Goal: Task Accomplishment & Management: Manage account settings

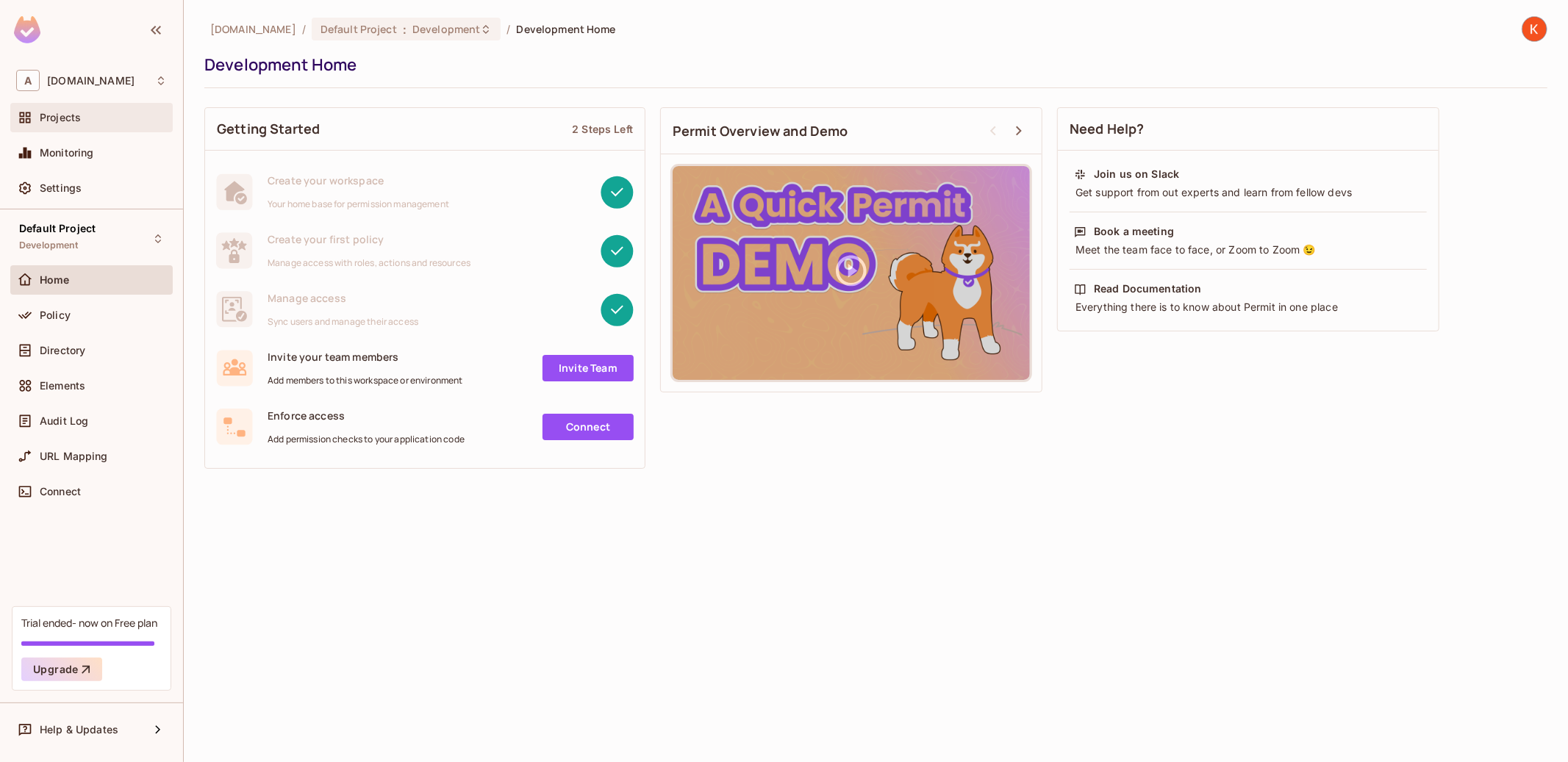
click at [99, 128] on div "Projects" at bounding box center [91, 117] width 162 height 29
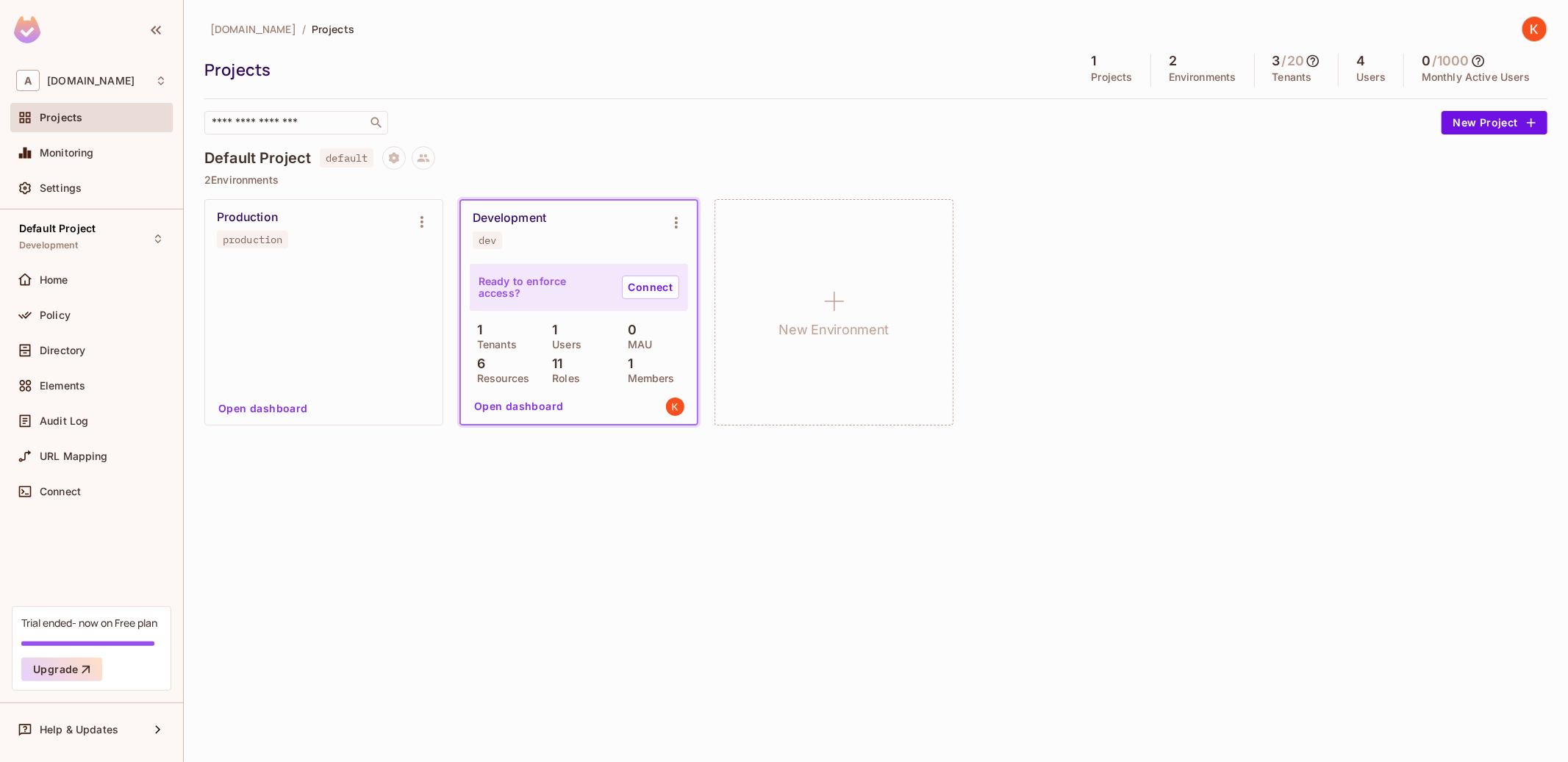
click at [566, 283] on p "Ready to enforce access?" at bounding box center [544, 288] width 132 height 24
click at [636, 287] on link "Connect" at bounding box center [650, 288] width 58 height 24
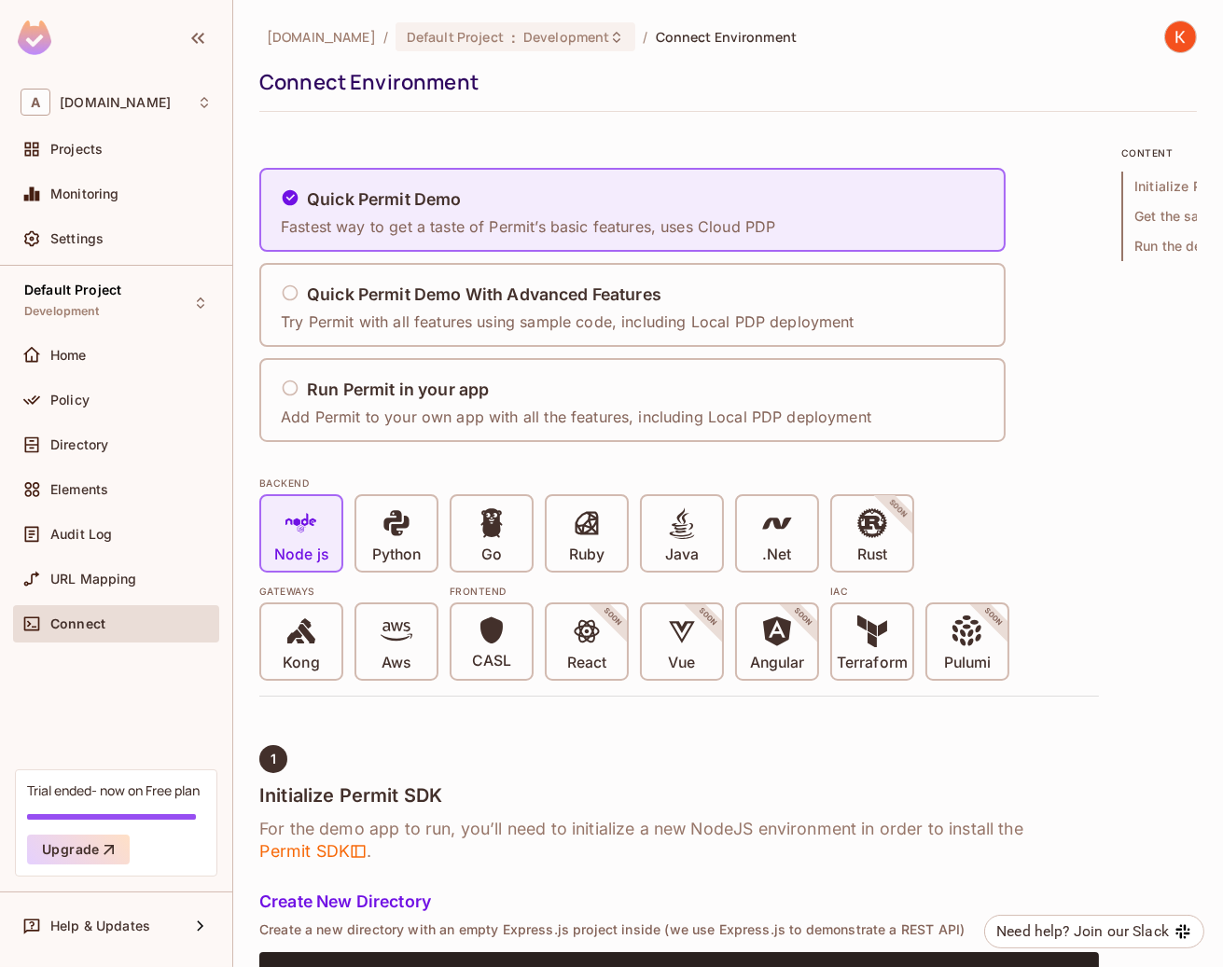
click at [1053, 259] on div "Quick Permit Demo Fastest way to get a taste of Permit’s basic features, uses C…" at bounding box center [678, 305] width 839 height 274
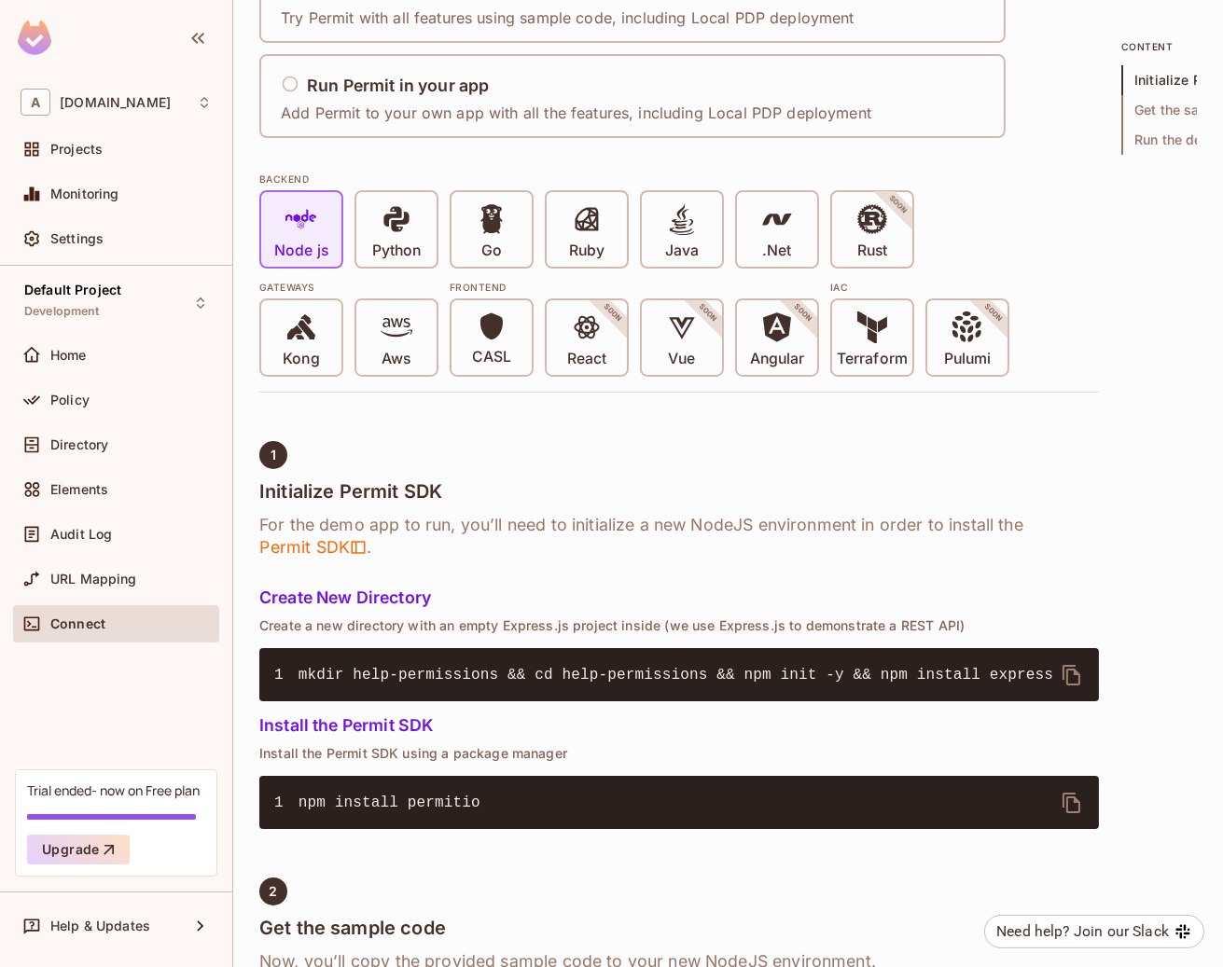
scroll to position [364, 0]
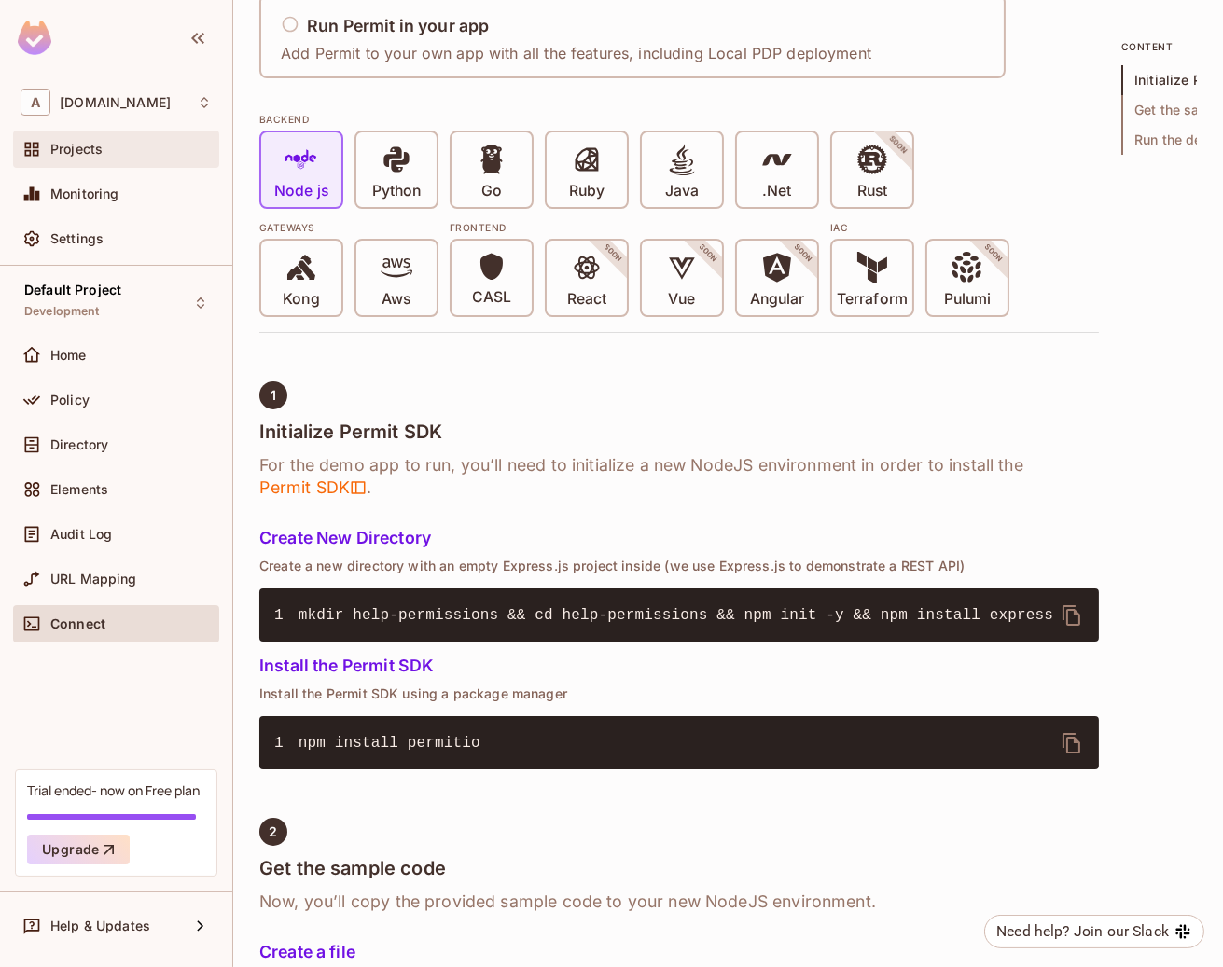
click at [179, 167] on div "Projects" at bounding box center [116, 149] width 206 height 37
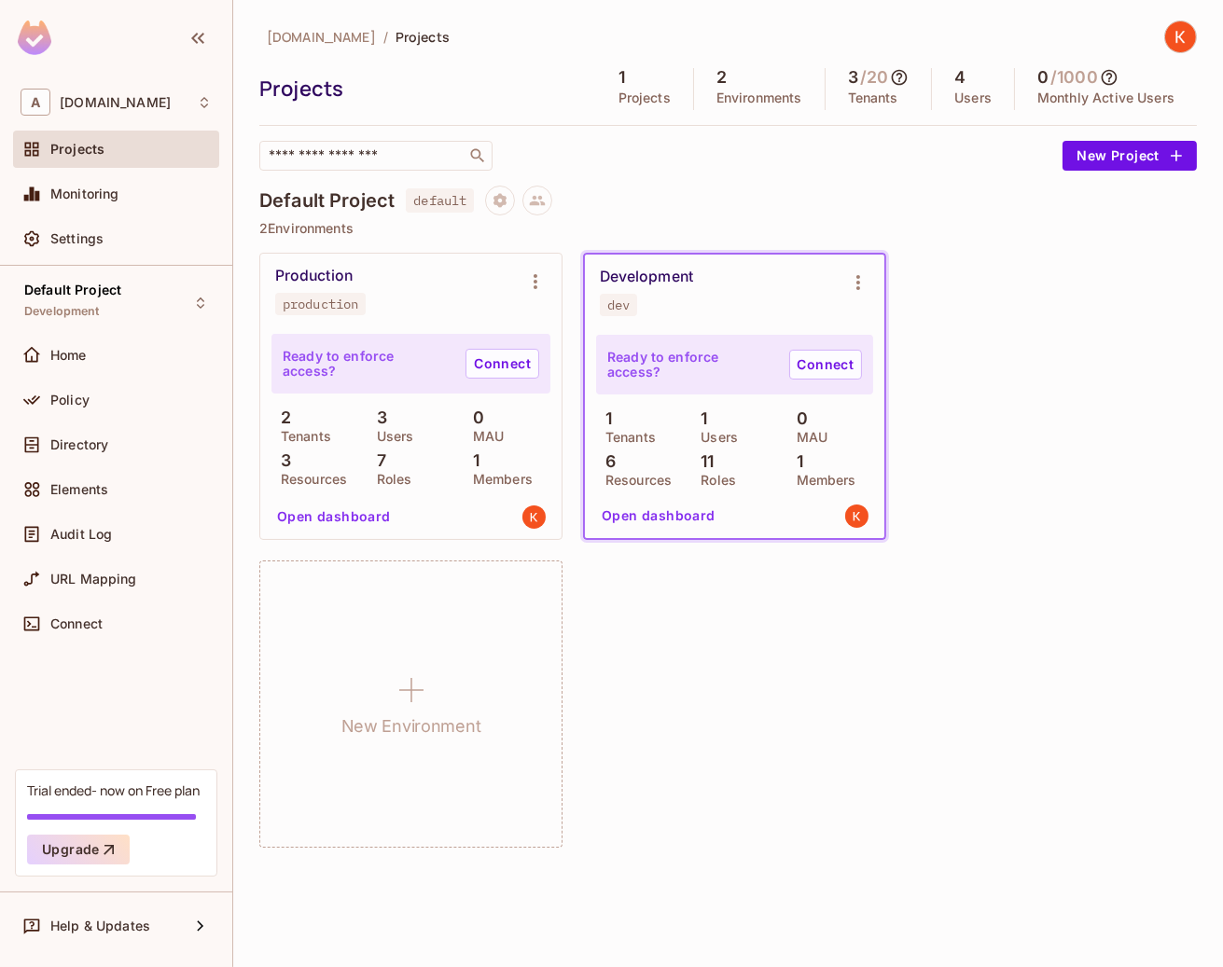
click at [641, 274] on div "Development" at bounding box center [646, 277] width 93 height 19
click at [294, 293] on span "production" at bounding box center [320, 304] width 90 height 22
click at [351, 276] on div "Production" at bounding box center [313, 276] width 77 height 19
click at [650, 520] on button "Open dashboard" at bounding box center [658, 516] width 129 height 30
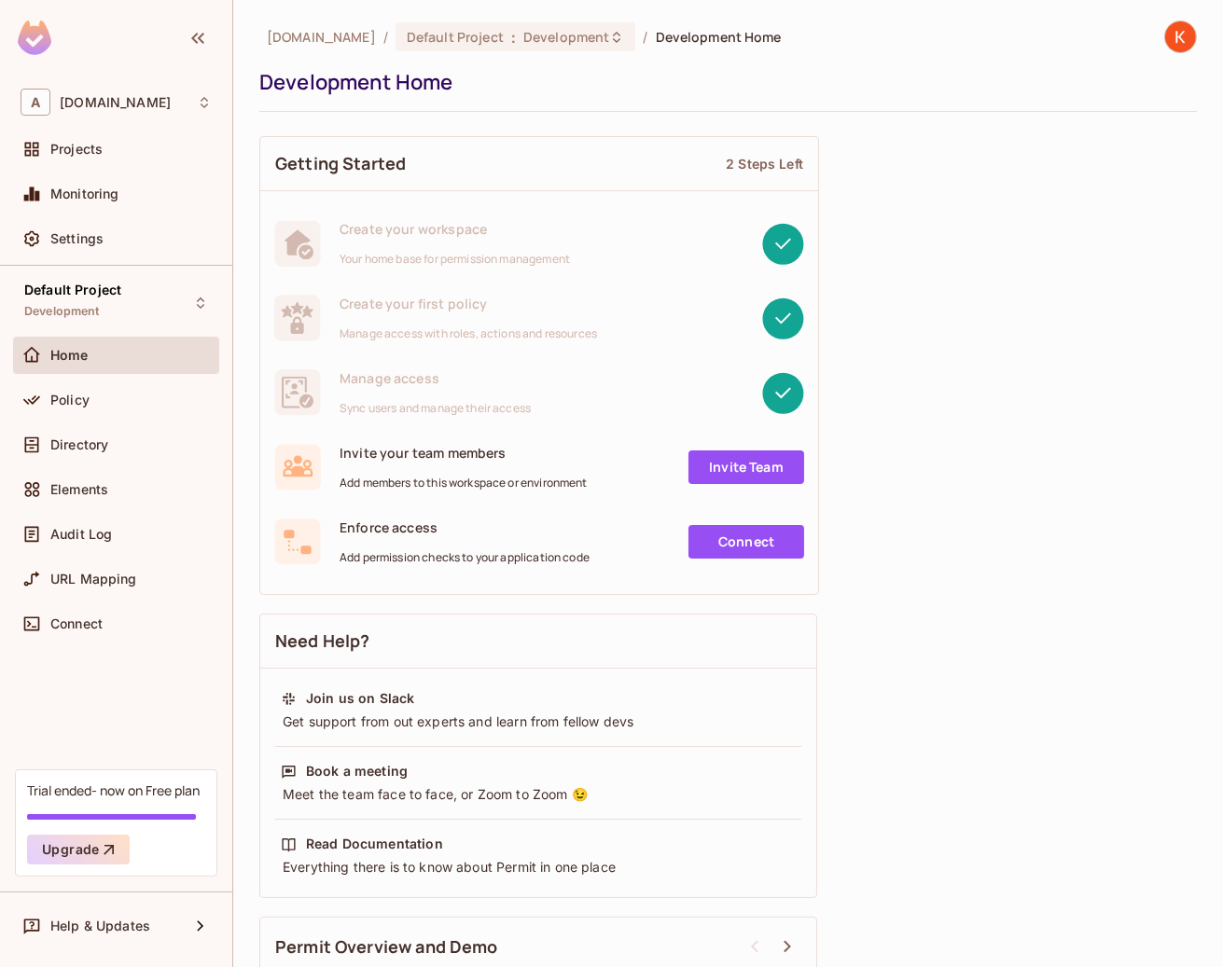
click at [769, 478] on link "Invite Team" at bounding box center [746, 467] width 116 height 34
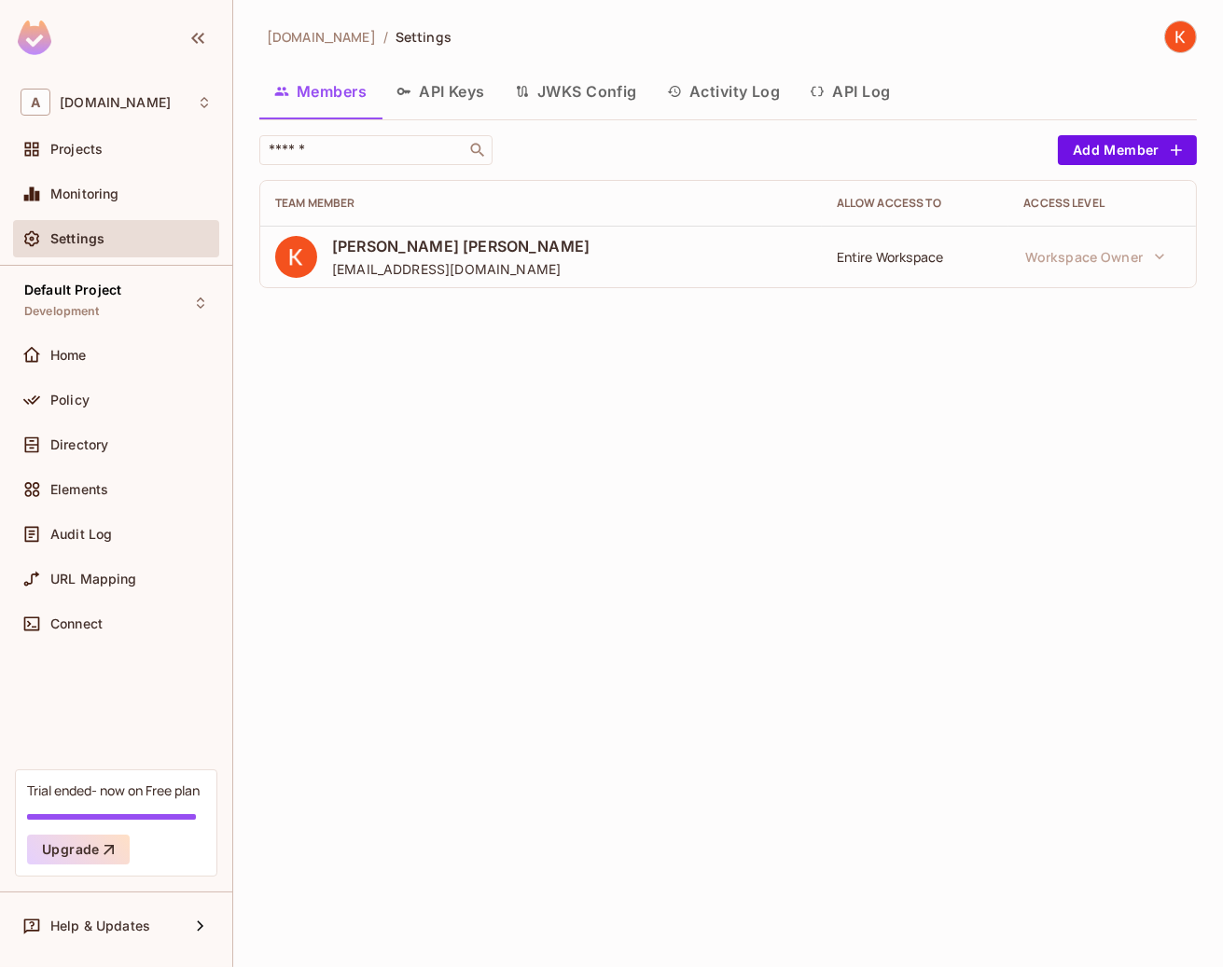
click at [486, 99] on button "API Keys" at bounding box center [440, 91] width 118 height 47
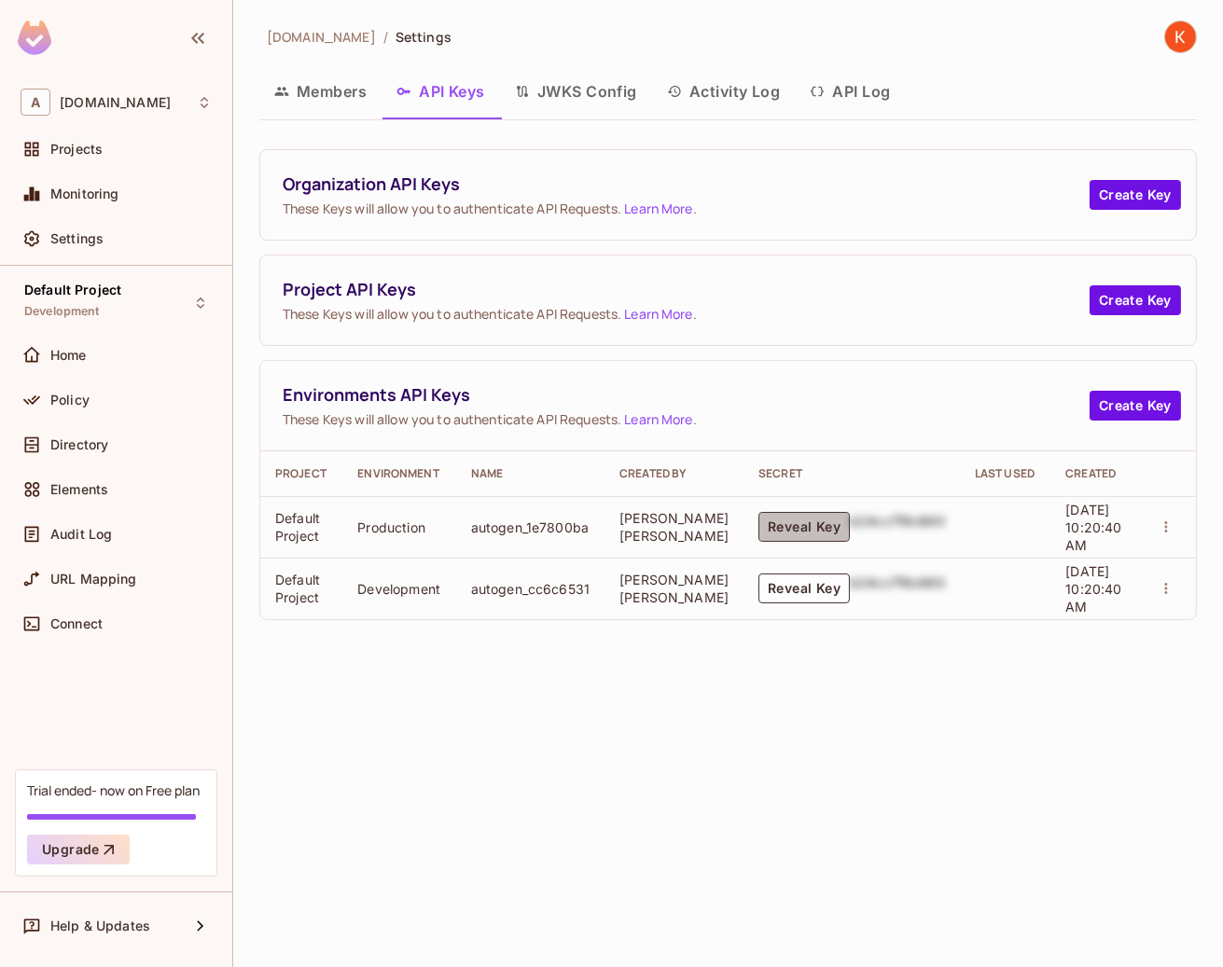
click at [787, 526] on button "Reveal Key" at bounding box center [803, 527] width 91 height 30
click at [816, 505] on td "Reveal Key b24cc7f8c660" at bounding box center [851, 527] width 216 height 62
click at [788, 524] on button "Reveal Key" at bounding box center [803, 527] width 91 height 30
click at [1145, 408] on button "Create Key" at bounding box center [1134, 406] width 91 height 30
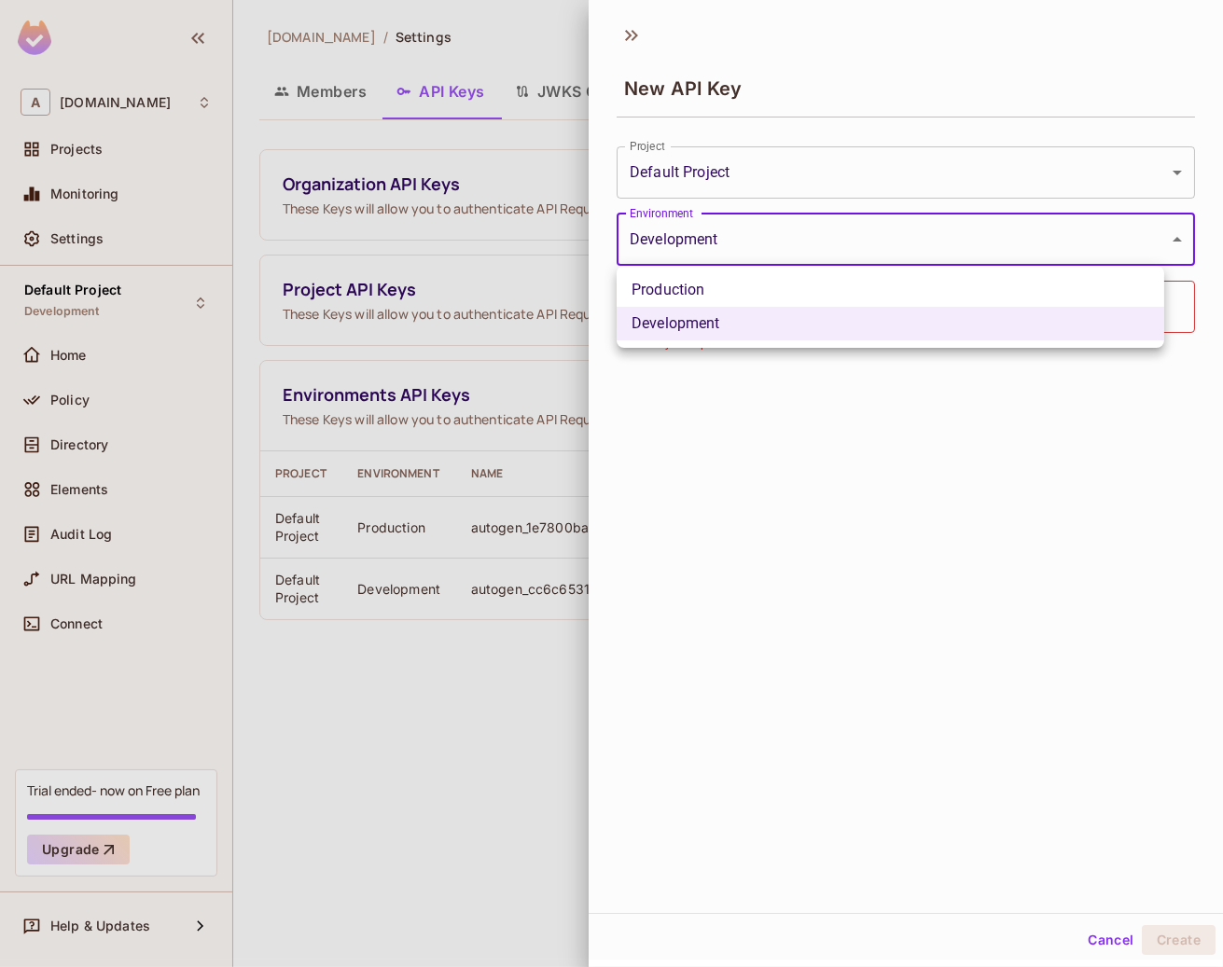
click at [795, 233] on body "**********" at bounding box center [611, 483] width 1223 height 967
click at [795, 233] on div at bounding box center [611, 483] width 1223 height 967
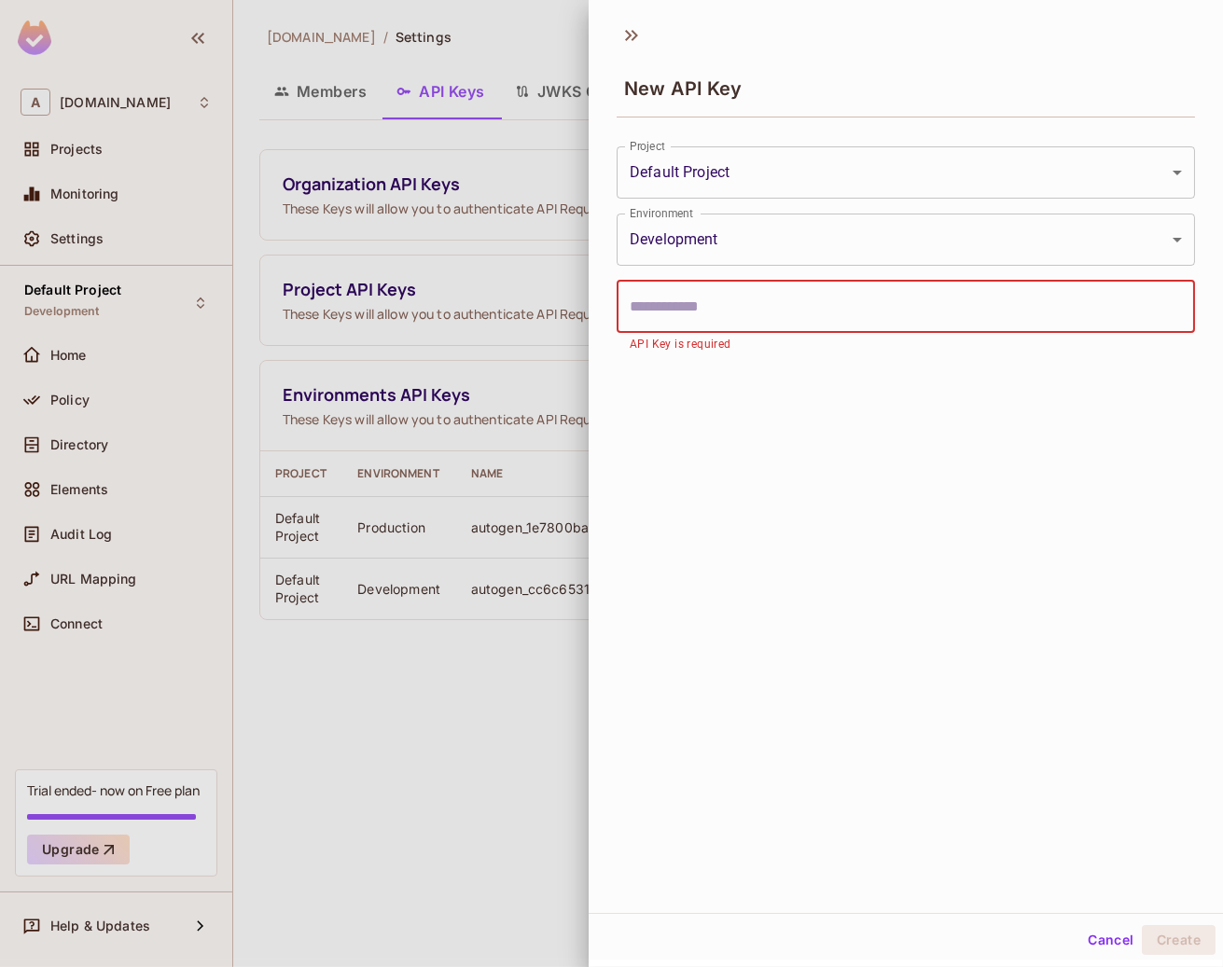
click at [737, 318] on input "text" at bounding box center [905, 307] width 578 height 52
click at [738, 318] on input "text" at bounding box center [905, 307] width 578 height 52
click at [463, 538] on div at bounding box center [611, 483] width 1223 height 967
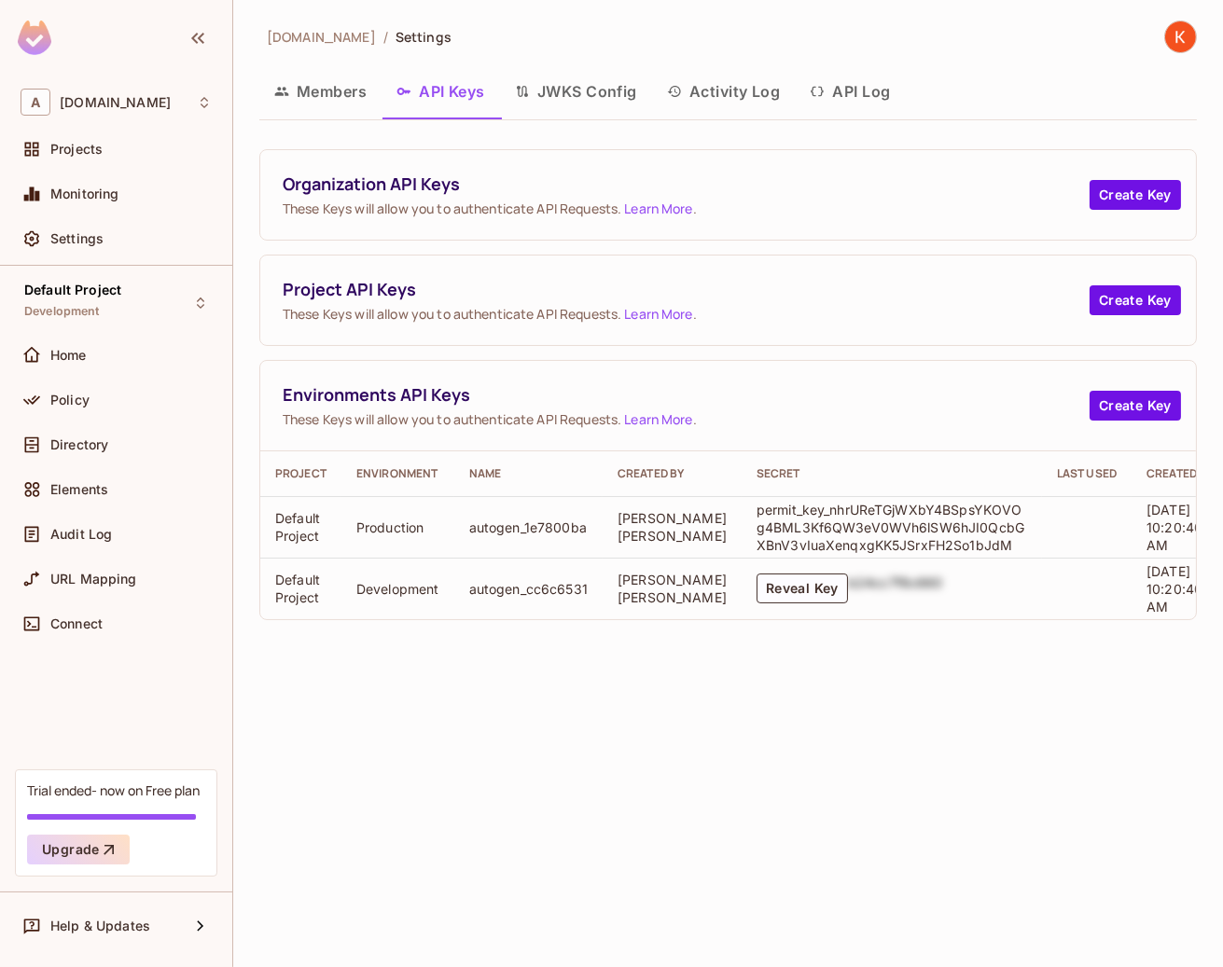
click at [649, 416] on link "Learn More" at bounding box center [658, 419] width 68 height 18
